Goal: Task Accomplishment & Management: Complete application form

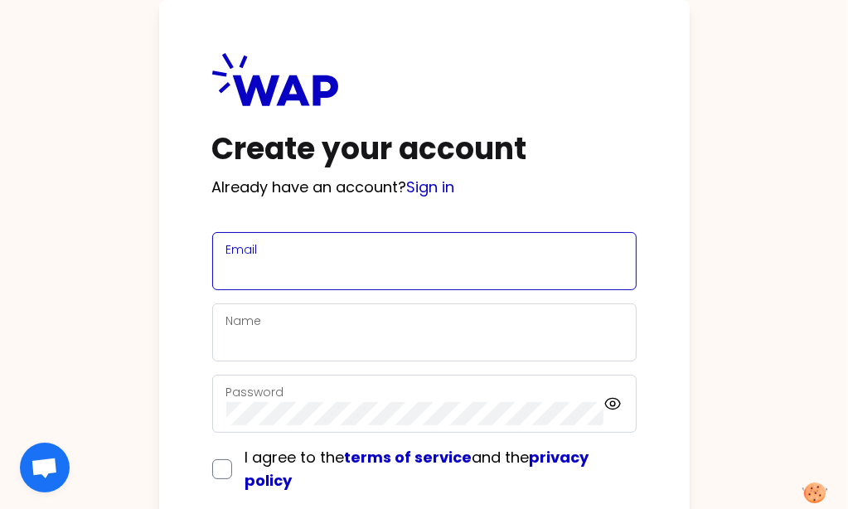
click at [285, 264] on input "Email" at bounding box center [424, 270] width 396 height 23
type input "[EMAIL_ADDRESS][PERSON_NAME][DOMAIN_NAME]"
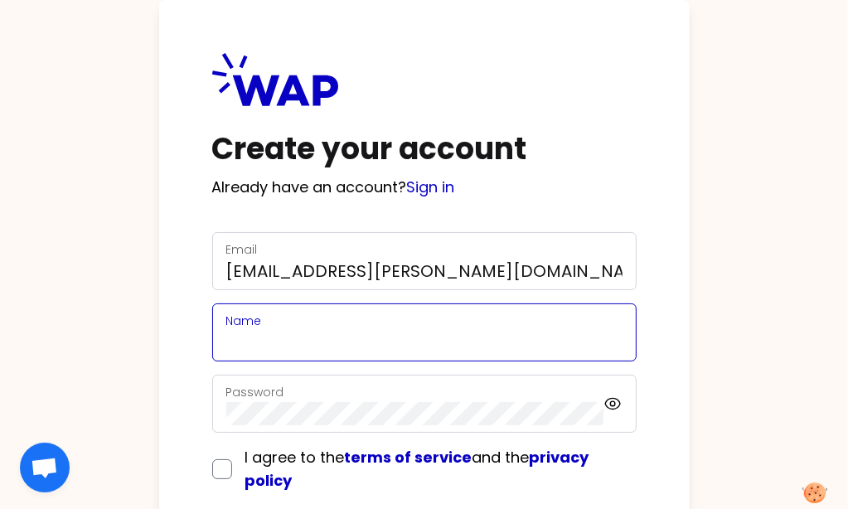
type input "[PERSON_NAME]"
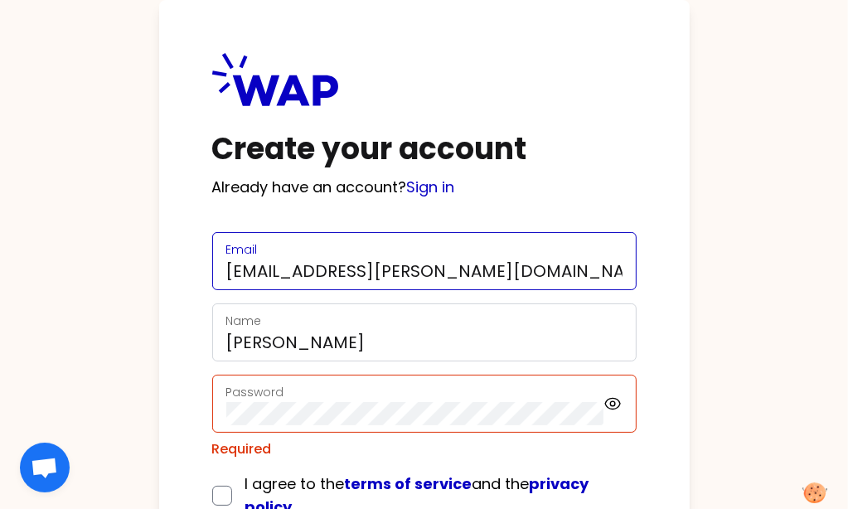
click at [326, 266] on input "[EMAIL_ADDRESS][PERSON_NAME][DOMAIN_NAME]" at bounding box center [424, 270] width 396 height 23
type input "[EMAIL_ADDRESS][DOMAIN_NAME]"
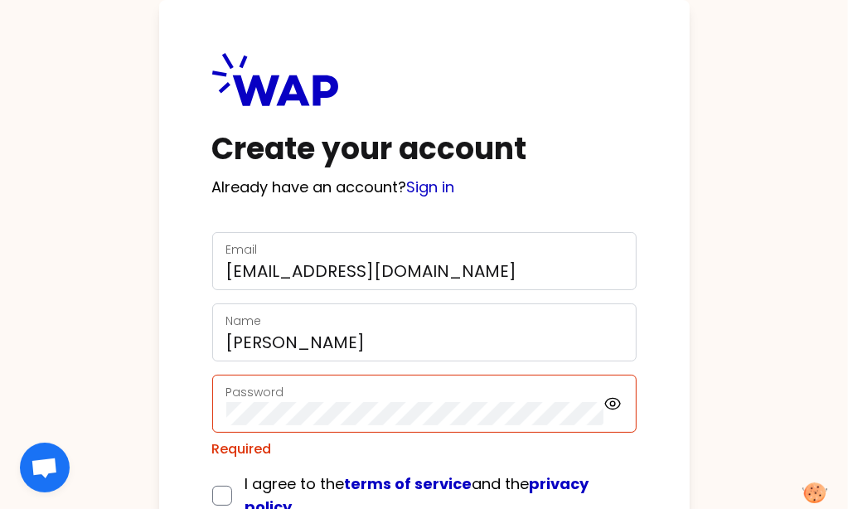
click at [329, 393] on div "Password" at bounding box center [415, 403] width 378 height 43
click at [219, 490] on input "checkbox" at bounding box center [222, 496] width 20 height 20
checkbox input "true"
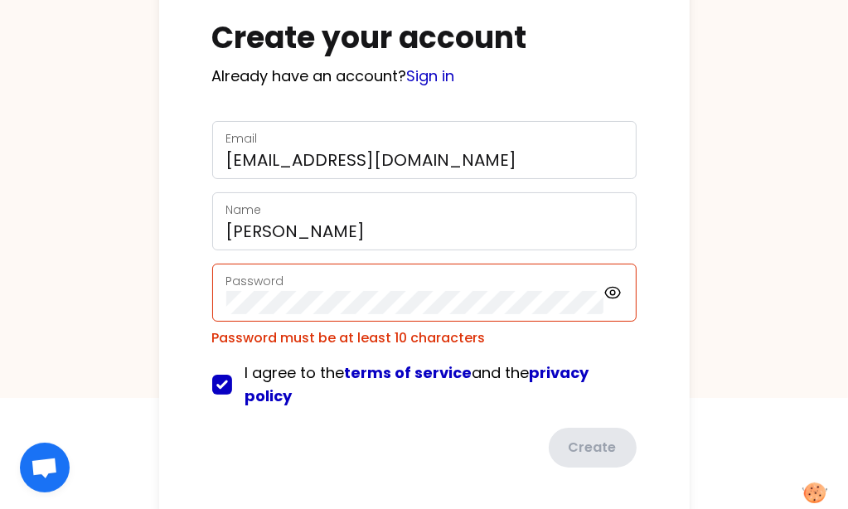
scroll to position [121, 0]
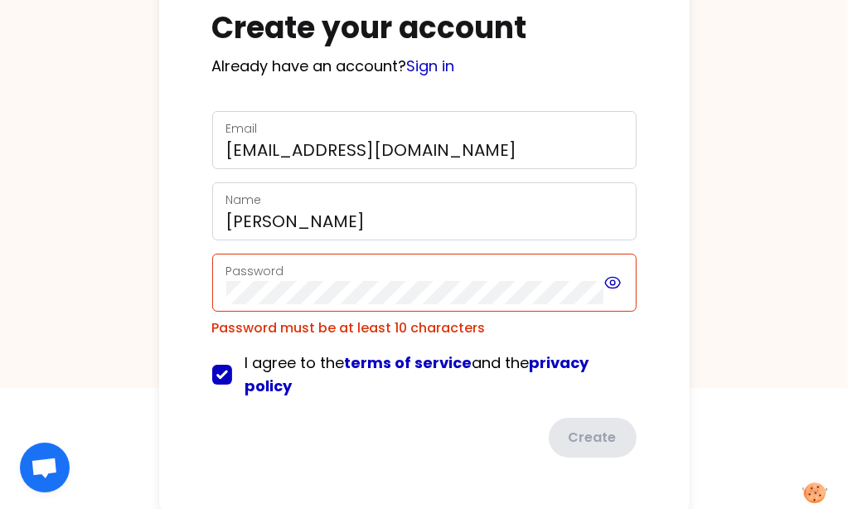
click at [612, 278] on icon at bounding box center [612, 283] width 18 height 20
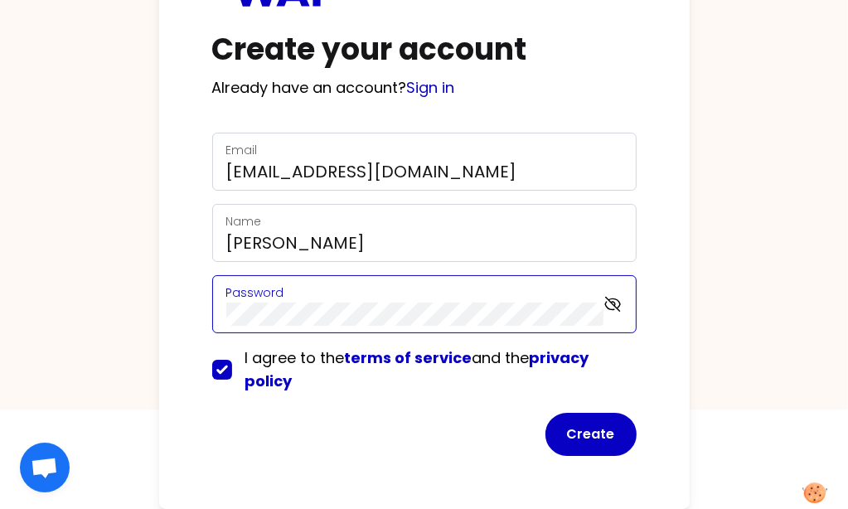
scroll to position [97, 0]
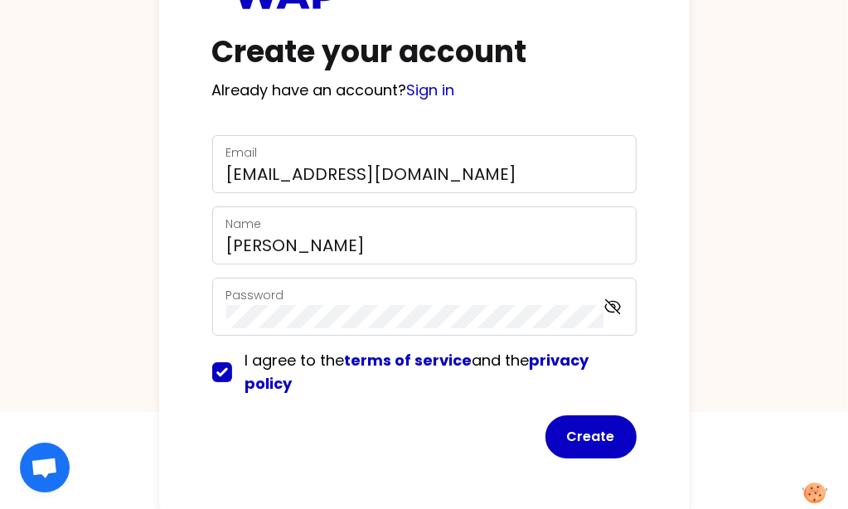
click at [671, 432] on div "Create your account Already have an account? Sign in Email [EMAIL_ADDRESS][DOMA…" at bounding box center [424, 207] width 530 height 608
click at [587, 440] on button "Create" at bounding box center [590, 436] width 91 height 43
